Goal: Task Accomplishment & Management: Use online tool/utility

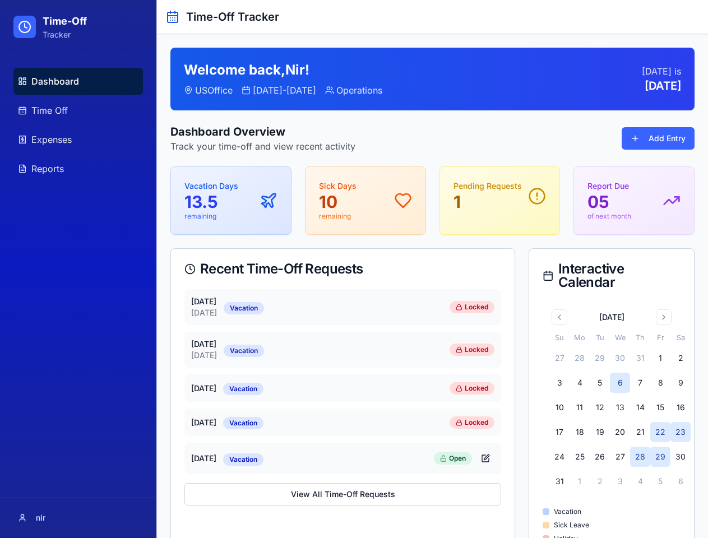
click at [354, 269] on div "Recent Time-Off Requests" at bounding box center [342, 268] width 317 height 13
click at [658, 138] on button "Add Entry" at bounding box center [658, 138] width 73 height 22
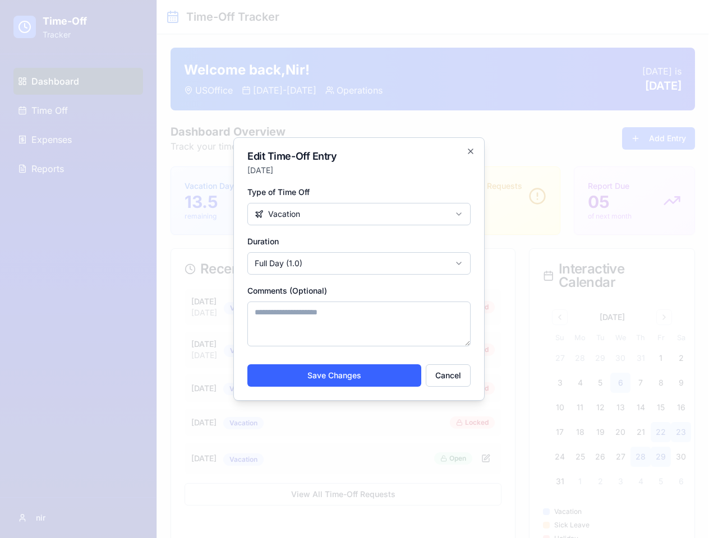
click at [559, 317] on div at bounding box center [359, 269] width 718 height 538
click at [664, 317] on button "Go to next month" at bounding box center [664, 317] width 16 height 16
